Goal: Find contact information

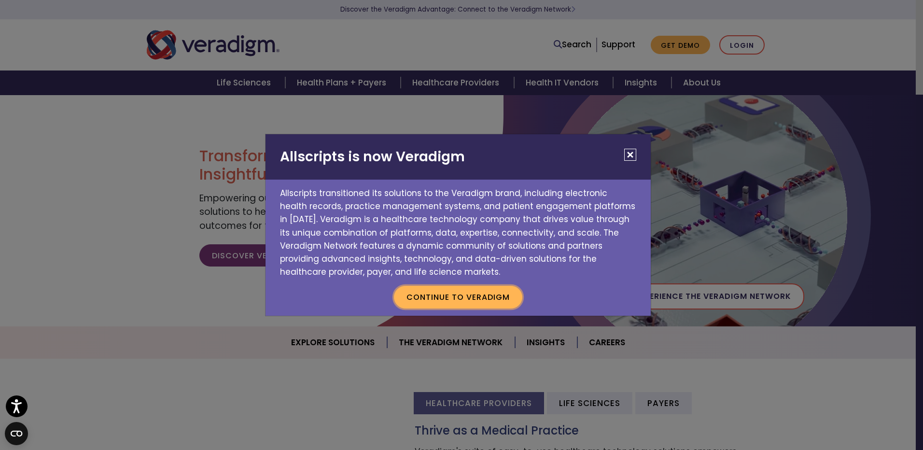
click at [450, 299] on button "Continue to Veradigm" at bounding box center [458, 297] width 128 height 22
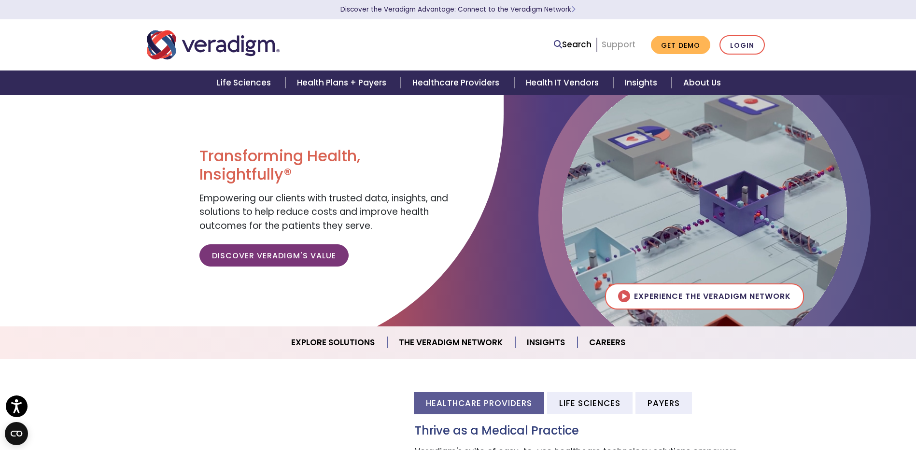
click at [616, 45] on link "Support" at bounding box center [618, 45] width 34 height 12
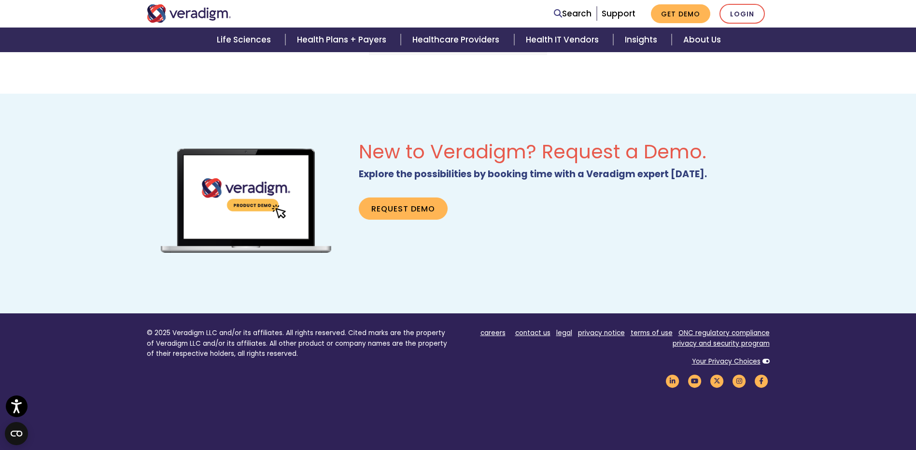
scroll to position [531, 0]
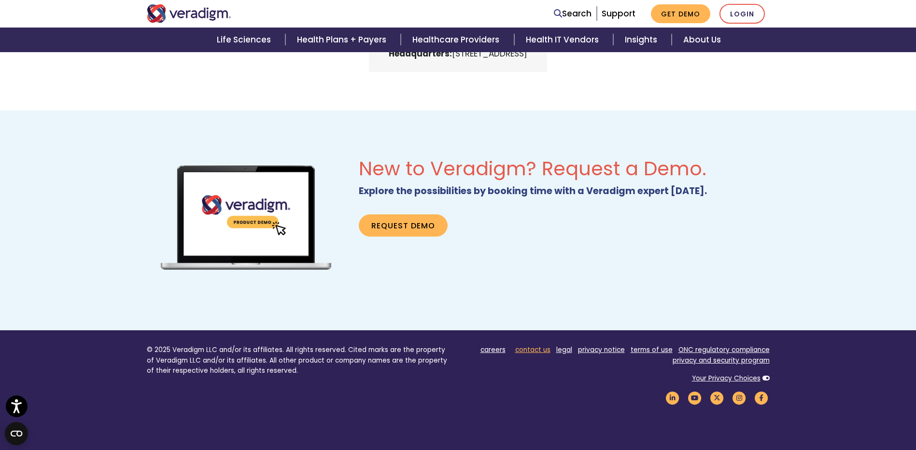
click at [532, 350] on link "contact us" at bounding box center [532, 349] width 35 height 9
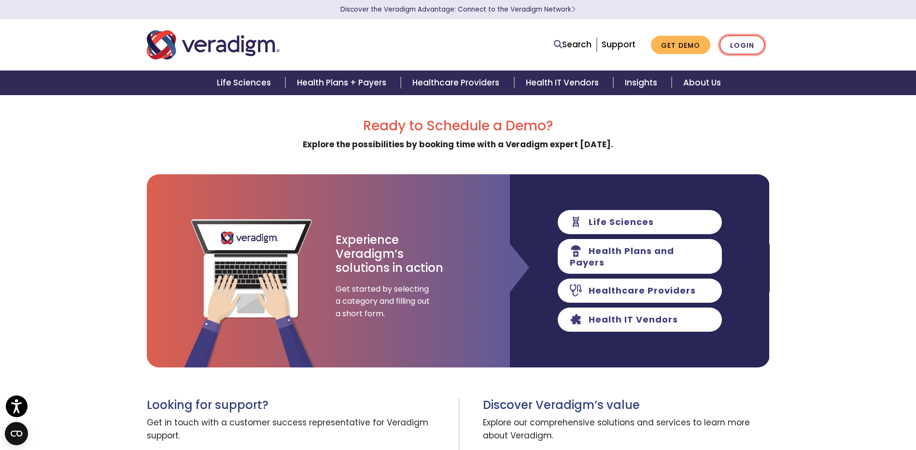
click at [741, 45] on link "Login" at bounding box center [741, 45] width 45 height 20
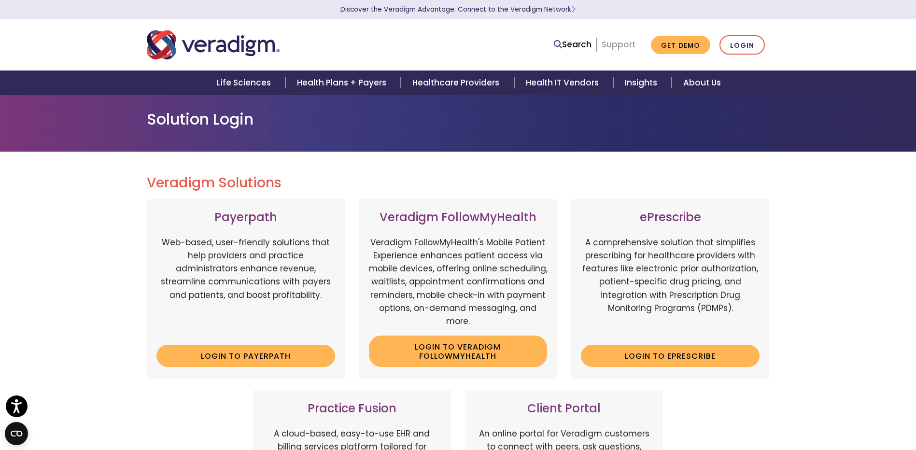
click at [619, 43] on link "Support" at bounding box center [618, 45] width 34 height 12
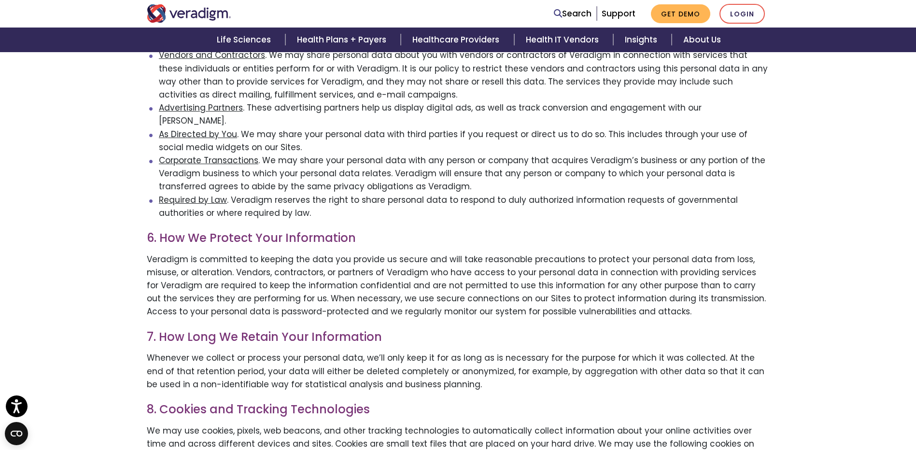
scroll to position [821, 0]
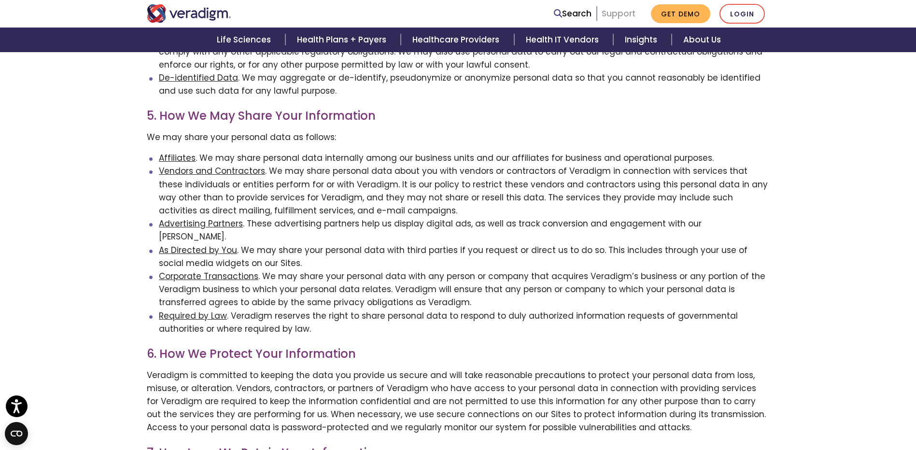
click at [620, 14] on link "Support" at bounding box center [618, 14] width 34 height 12
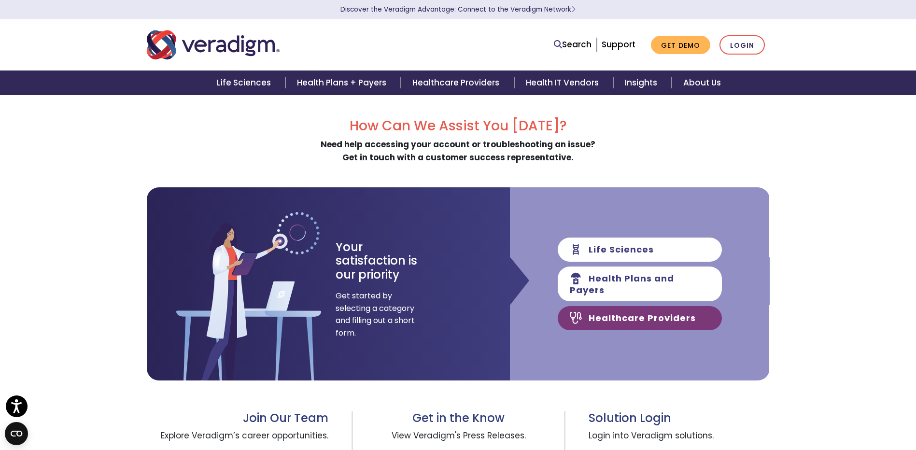
click at [640, 313] on link "Healthcare Providers" at bounding box center [639, 318] width 164 height 24
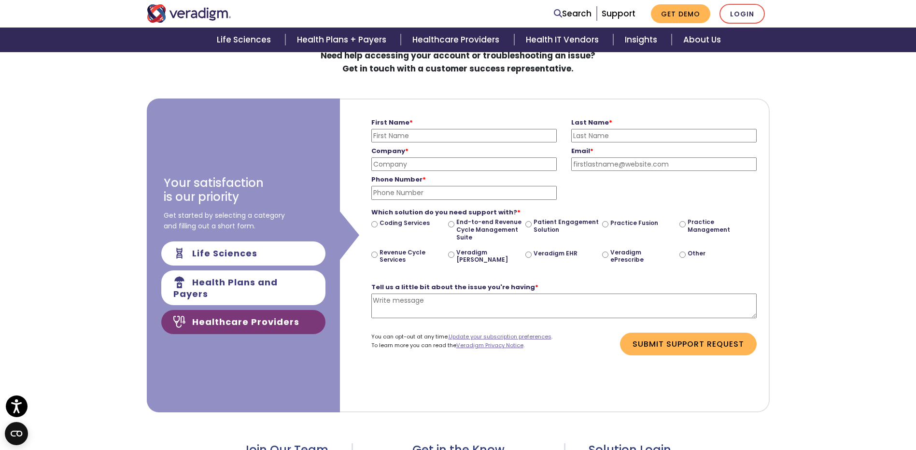
scroll to position [97, 0]
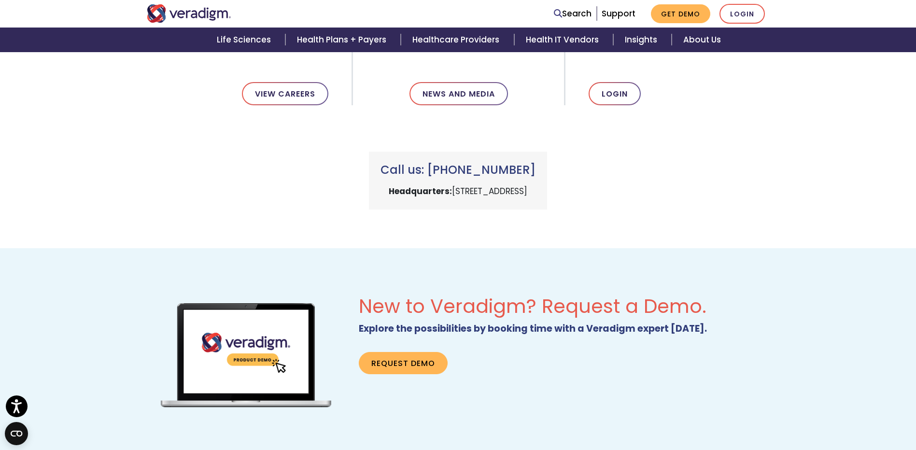
scroll to position [376, 0]
